Goal: Task Accomplishment & Management: Use online tool/utility

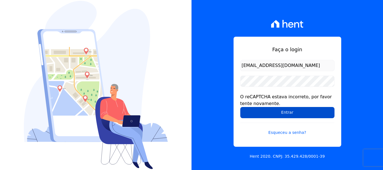
click at [296, 114] on input "Entrar" at bounding box center [287, 112] width 94 height 11
click at [291, 110] on input "Entrar" at bounding box center [287, 112] width 94 height 11
